Goal: Transaction & Acquisition: Purchase product/service

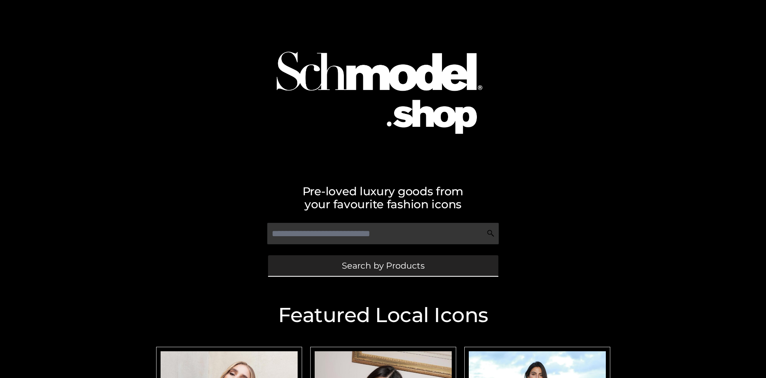
click at [383, 266] on span "Search by Products" at bounding box center [383, 266] width 83 height 9
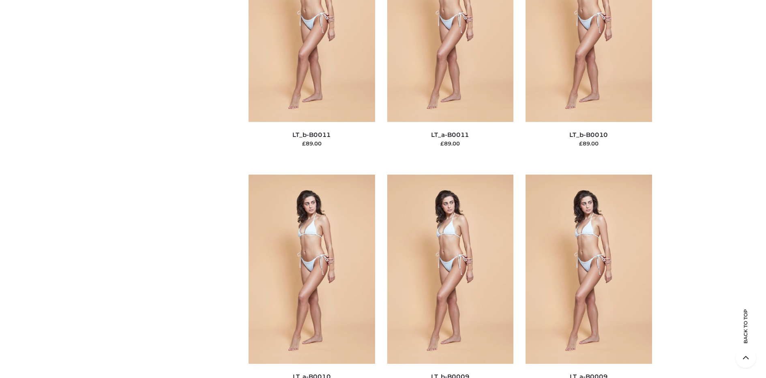
scroll to position [105, 0]
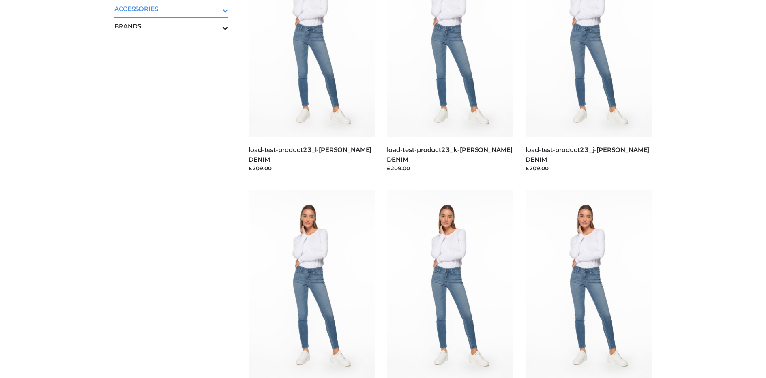
click at [214, 9] on icon "Toggle Submenu" at bounding box center [183, 10] width 91 height 9
click at [175, 43] on span "JEWELRY" at bounding box center [176, 43] width 106 height 9
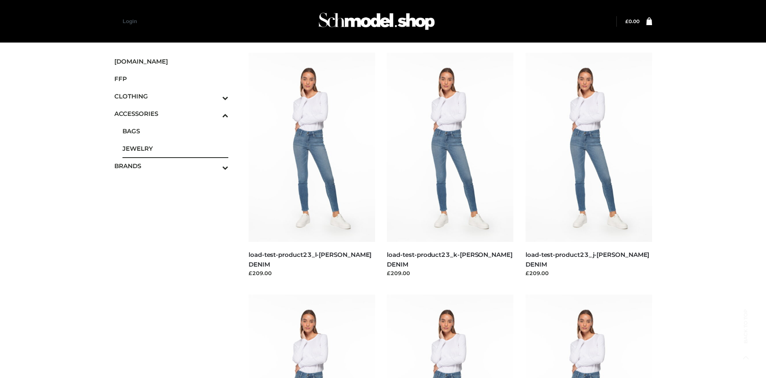
scroll to position [1855, 0]
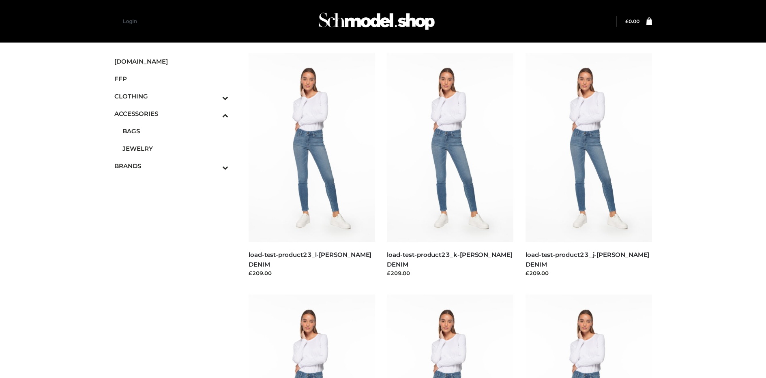
scroll to position [3075, 0]
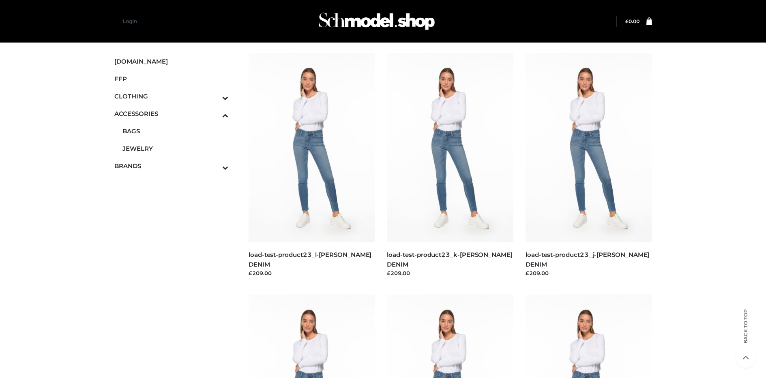
scroll to position [1362, 0]
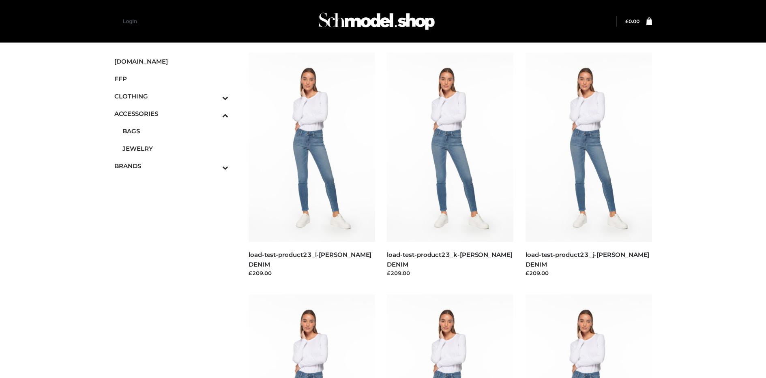
scroll to position [2582, 0]
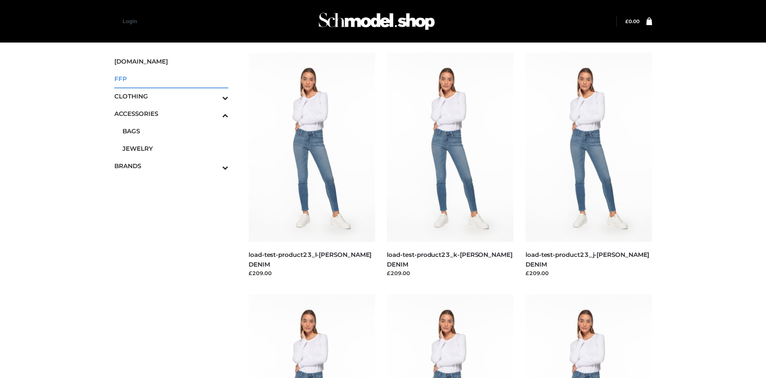
click at [171, 79] on span "FFP" at bounding box center [171, 78] width 114 height 9
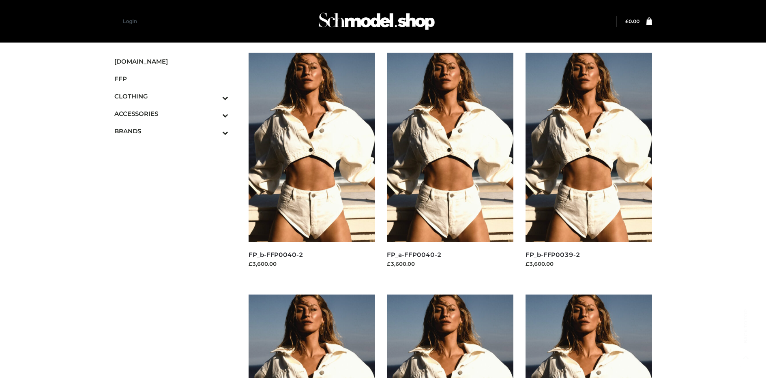
scroll to position [385, 0]
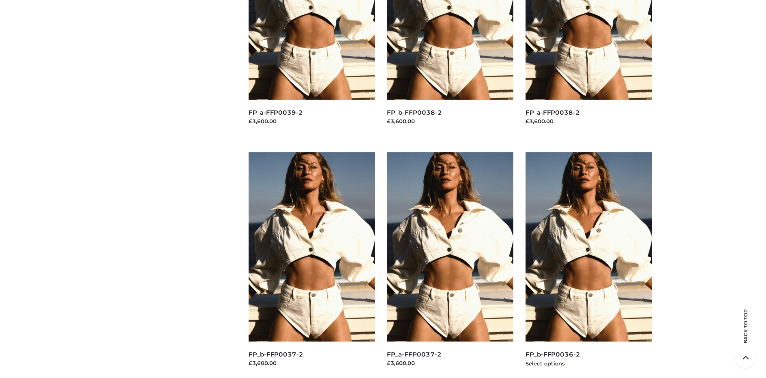
click at [589, 265] on img at bounding box center [589, 247] width 127 height 189
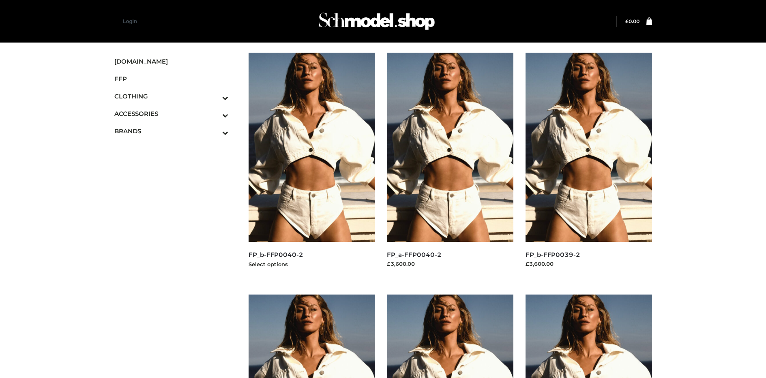
click at [312, 166] on img at bounding box center [312, 147] width 127 height 189
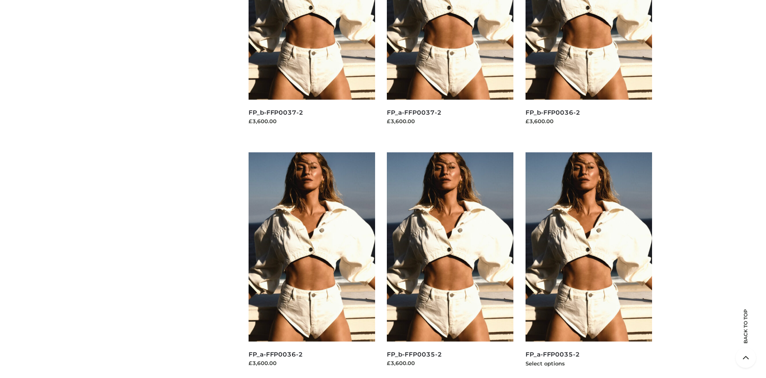
click at [589, 265] on img at bounding box center [589, 247] width 127 height 189
click at [450, 265] on img at bounding box center [450, 247] width 127 height 189
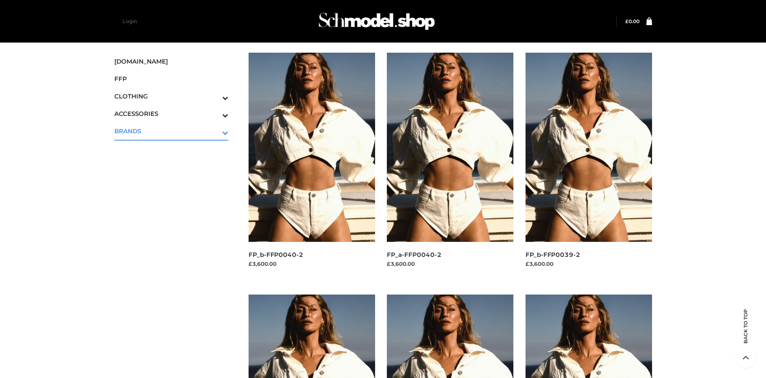
click at [214, 131] on icon "Toggle Submenu" at bounding box center [183, 132] width 91 height 9
click at [175, 166] on span "PARKERSMITH" at bounding box center [176, 165] width 106 height 9
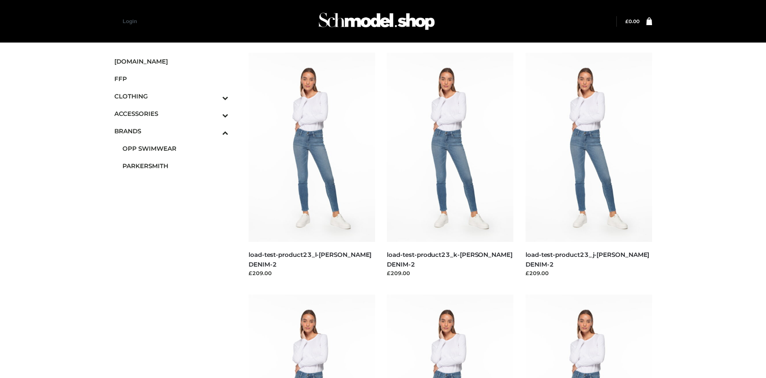
scroll to position [627, 0]
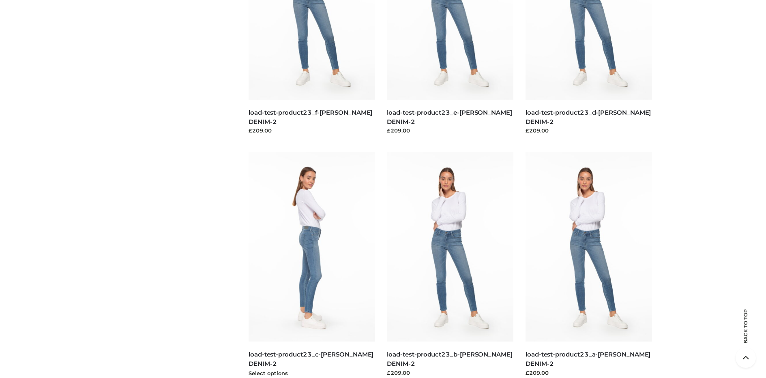
click at [312, 265] on img at bounding box center [312, 247] width 127 height 189
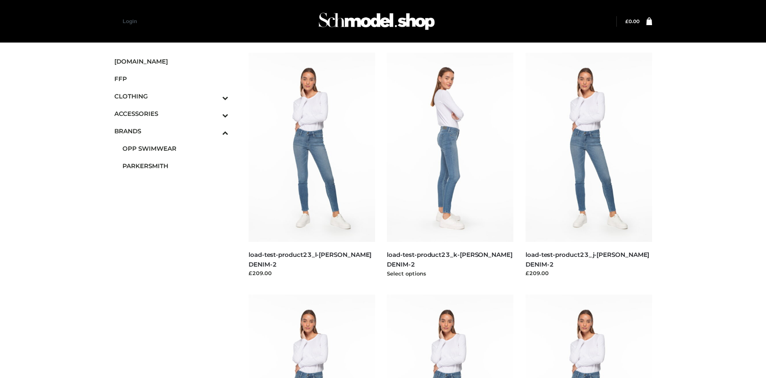
click at [450, 166] on img at bounding box center [450, 147] width 127 height 189
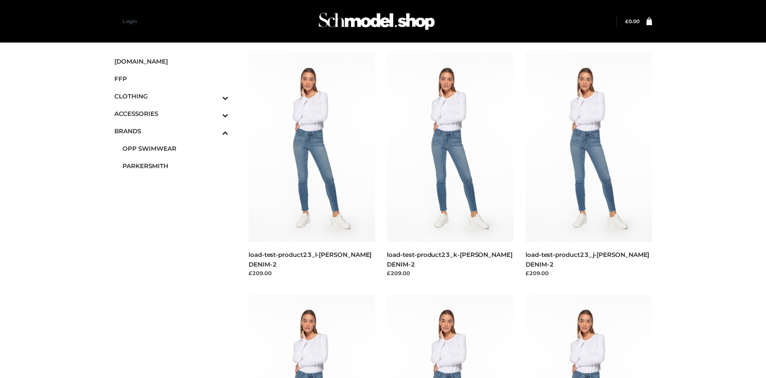
scroll to position [385, 0]
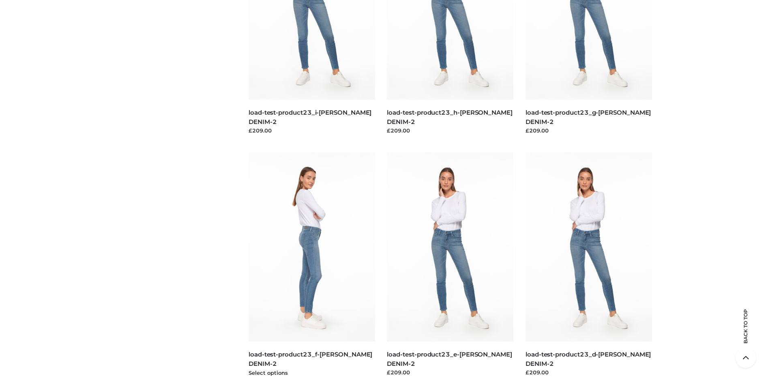
click at [312, 265] on img at bounding box center [312, 247] width 127 height 189
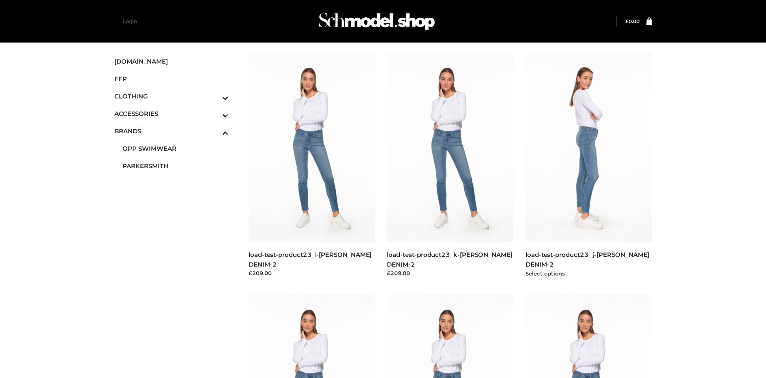
click at [589, 166] on img at bounding box center [589, 147] width 127 height 189
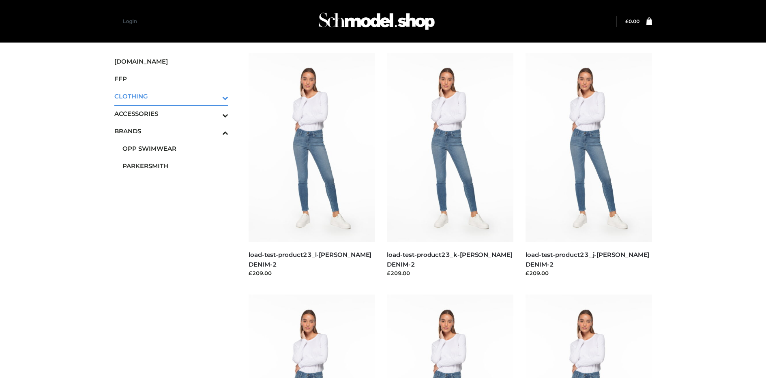
click at [214, 96] on icon "Toggle Submenu" at bounding box center [183, 97] width 91 height 9
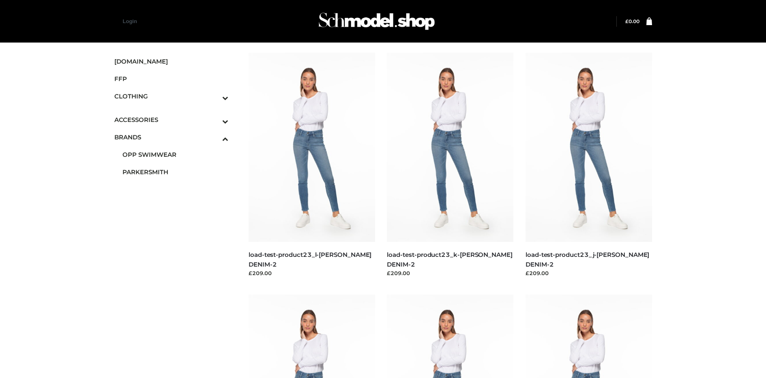
click at [175, 131] on span "TOPS" at bounding box center [176, 131] width 106 height 9
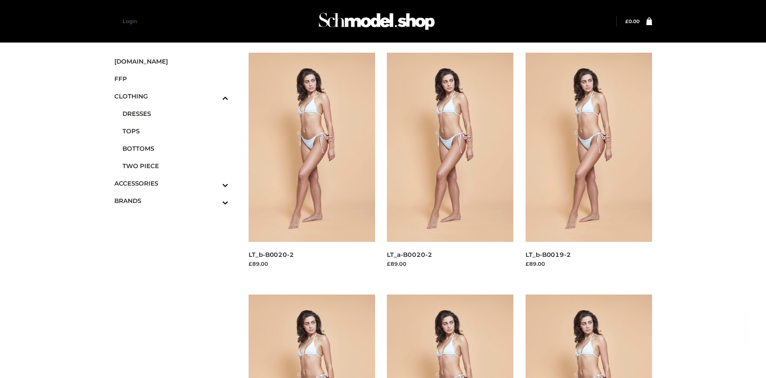
scroll to position [385, 0]
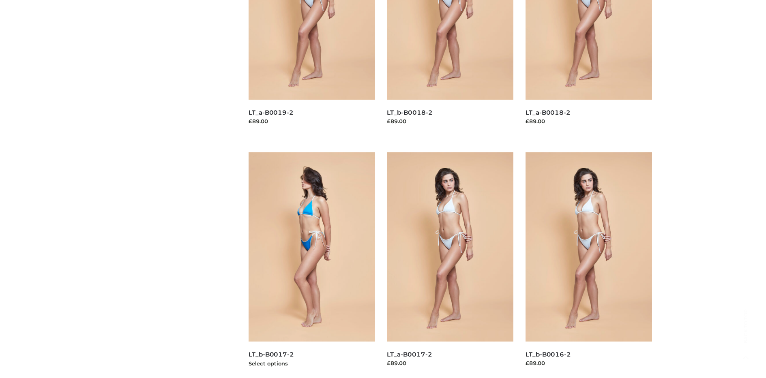
click at [312, 265] on img at bounding box center [312, 247] width 127 height 189
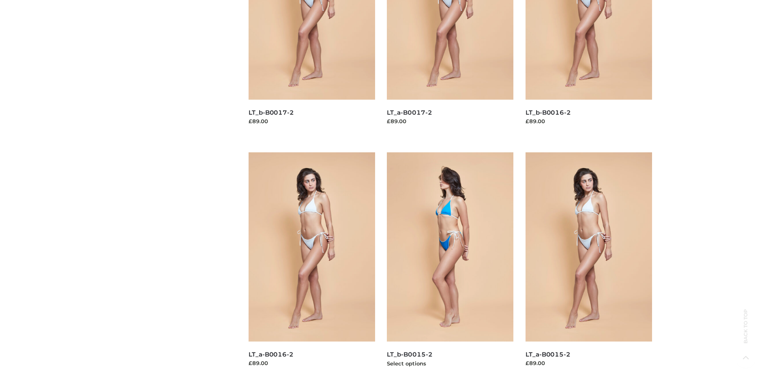
click at [450, 265] on img at bounding box center [450, 247] width 127 height 189
